Goal: Find specific page/section: Find specific page/section

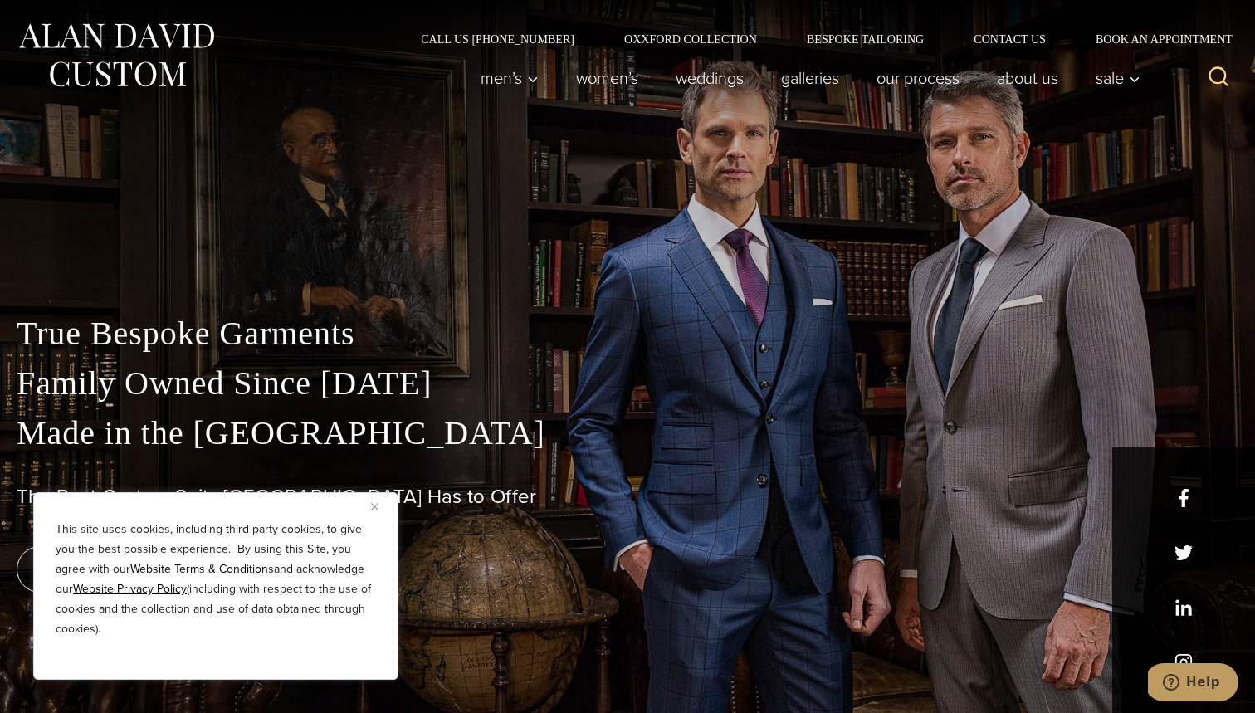
click at [376, 505] on img "Close" at bounding box center [374, 506] width 7 height 7
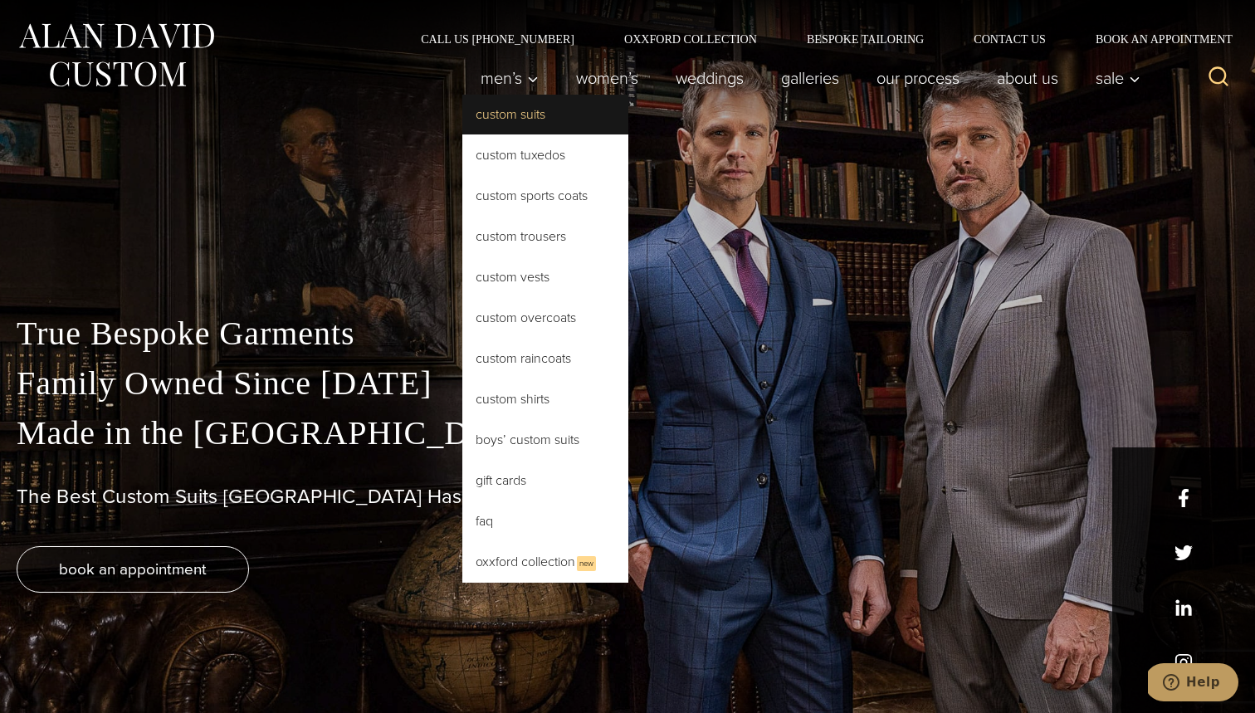
click at [513, 110] on link "Custom Suits" at bounding box center [545, 115] width 166 height 40
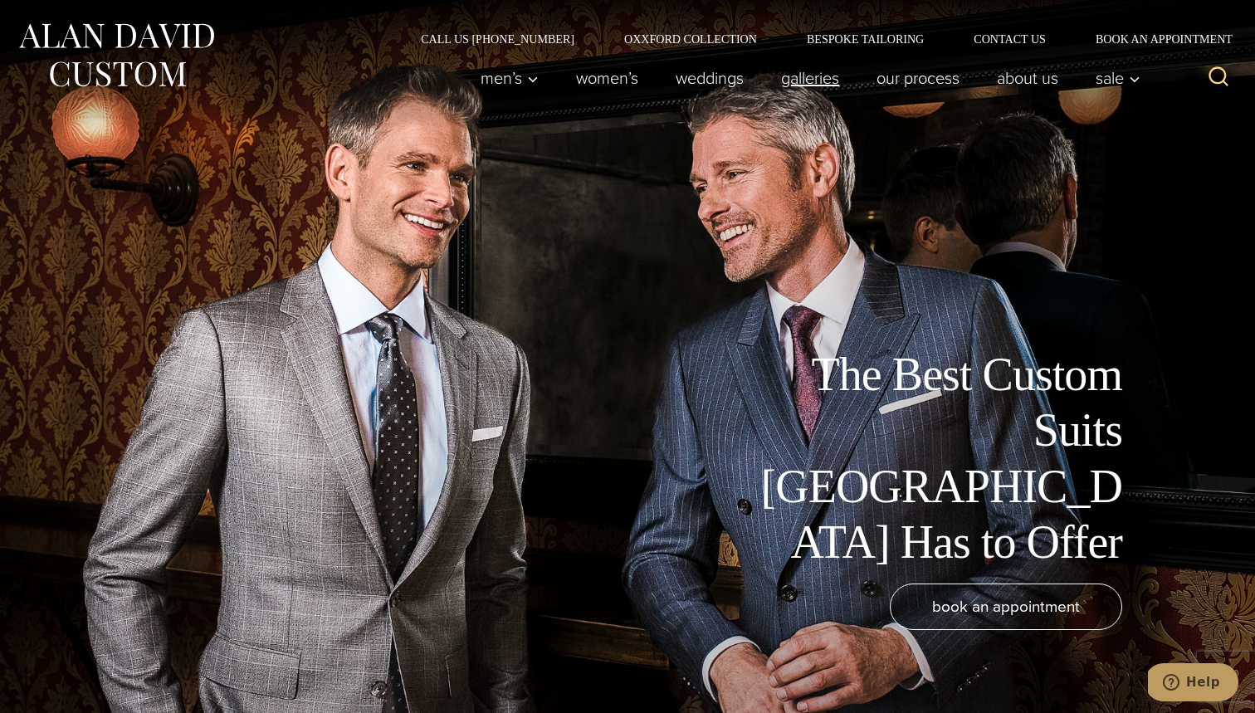
click at [794, 85] on link "Galleries" at bounding box center [810, 77] width 95 height 33
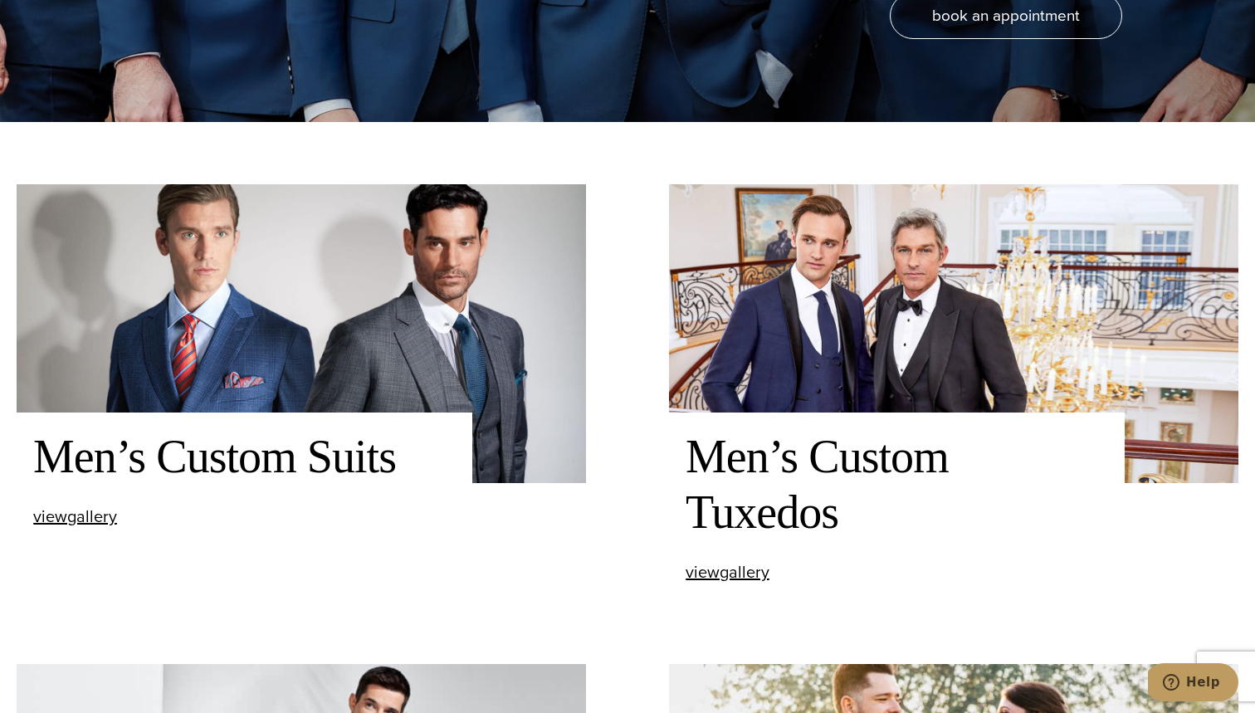
scroll to position [680, 0]
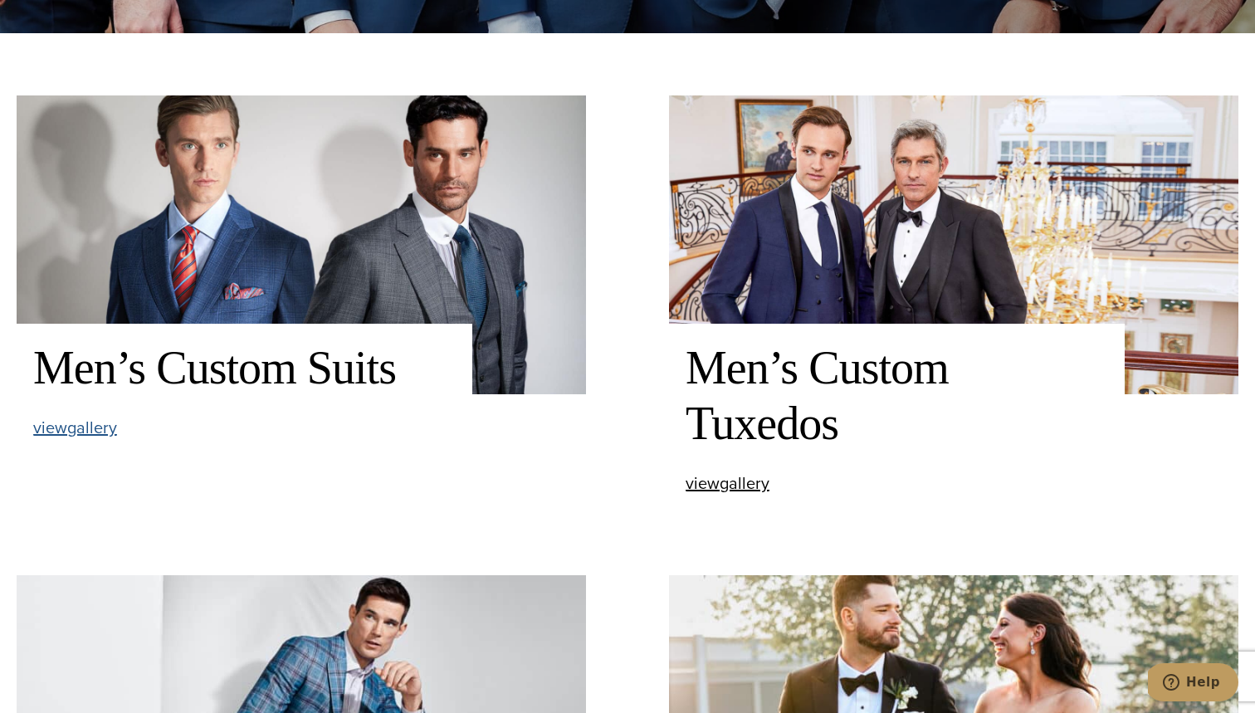
click at [89, 428] on span "view Men’s Custom Suits gallery" at bounding box center [75, 427] width 84 height 25
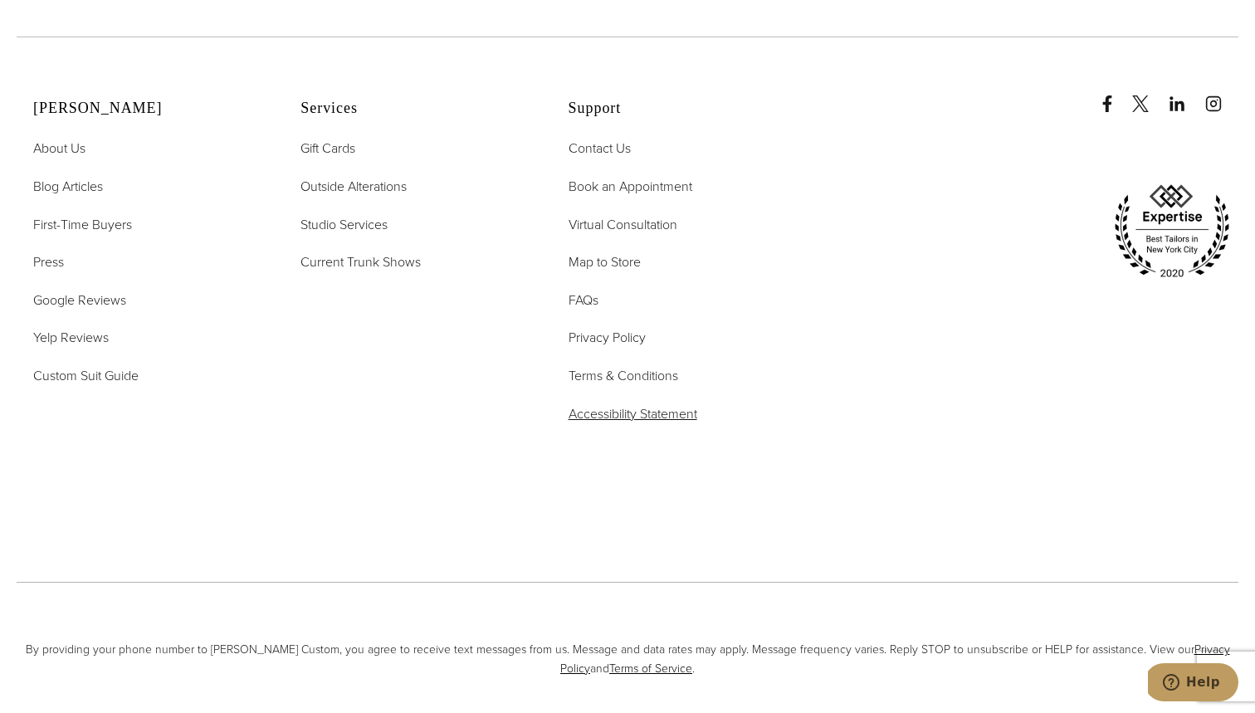
scroll to position [8700, 0]
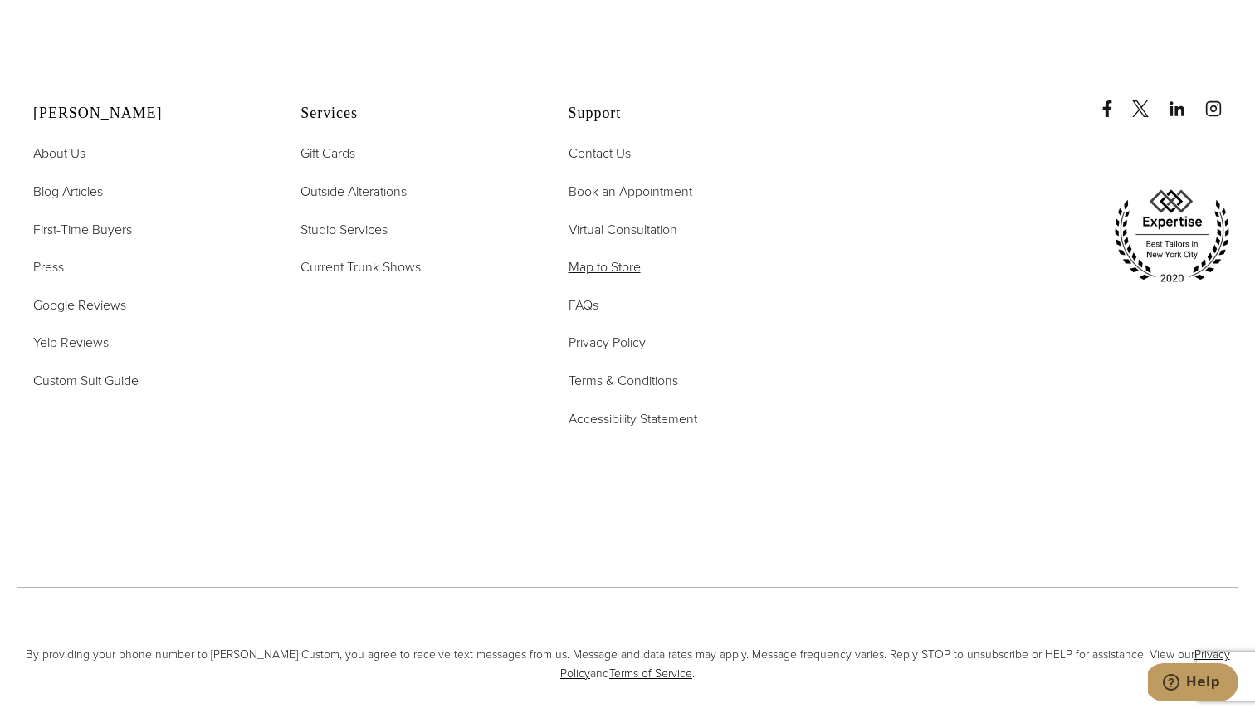
click at [617, 257] on span "Map to Store" at bounding box center [604, 266] width 72 height 19
